Goal: Find specific page/section: Find specific page/section

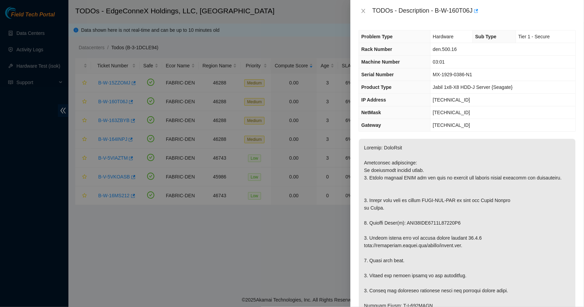
scroll to position [30, 0]
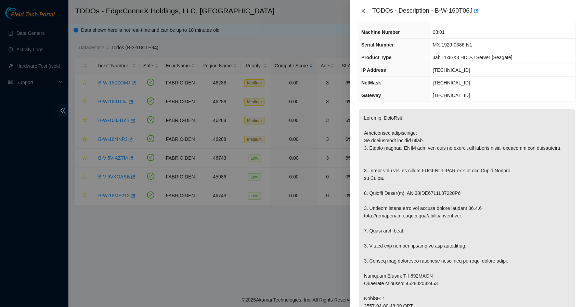
click at [362, 11] on icon "close" at bounding box center [363, 10] width 5 height 5
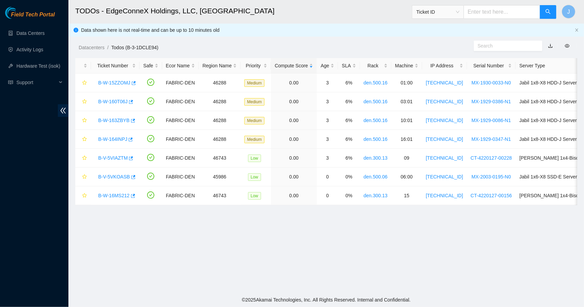
scroll to position [37, 0]
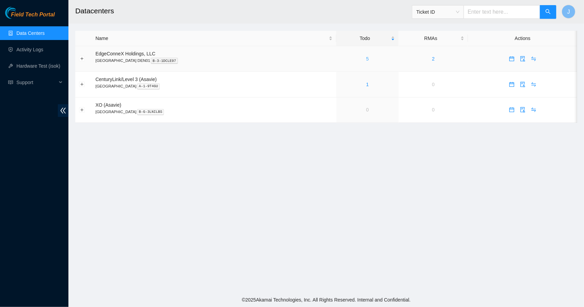
click at [366, 57] on link "5" at bounding box center [367, 58] width 3 height 5
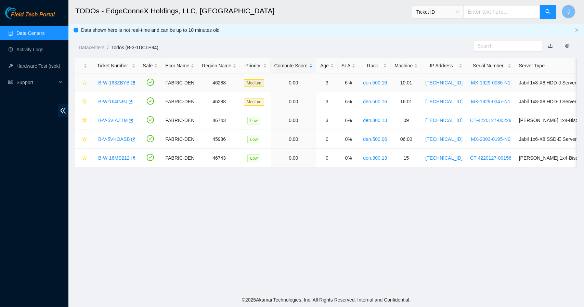
click at [123, 83] on link "B-W-163ZBYB" at bounding box center [114, 82] width 32 height 5
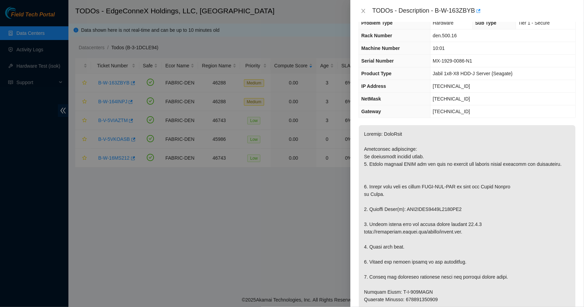
scroll to position [27, 0]
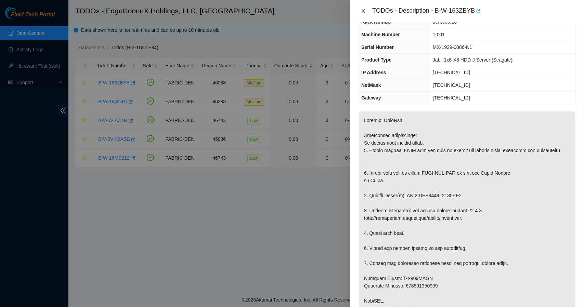
click at [363, 10] on icon "close" at bounding box center [364, 11] width 4 height 4
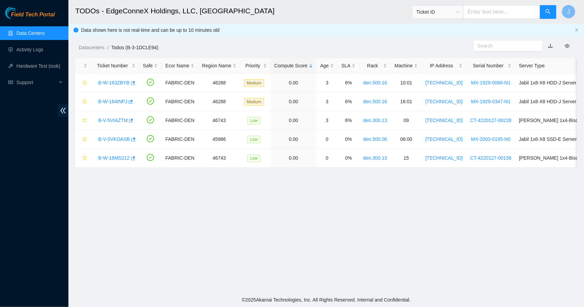
scroll to position [35, 0]
click at [119, 82] on link "B-W-163ZBYB" at bounding box center [114, 82] width 32 height 5
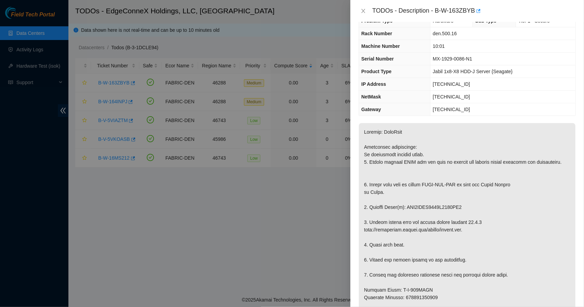
scroll to position [18, 0]
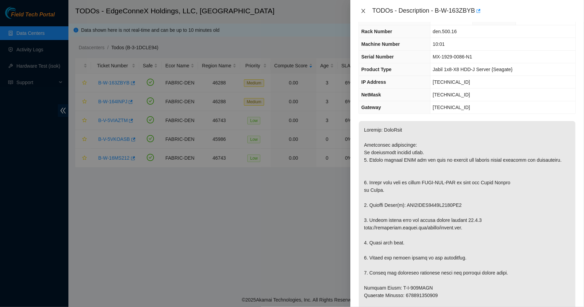
click at [364, 11] on icon "close" at bounding box center [363, 10] width 5 height 5
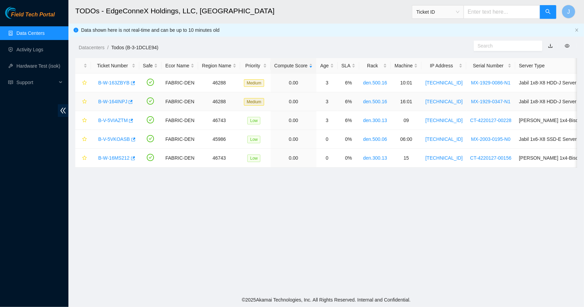
click at [113, 102] on link "B-W-164INPJ" at bounding box center [112, 101] width 29 height 5
